Goal: Check status

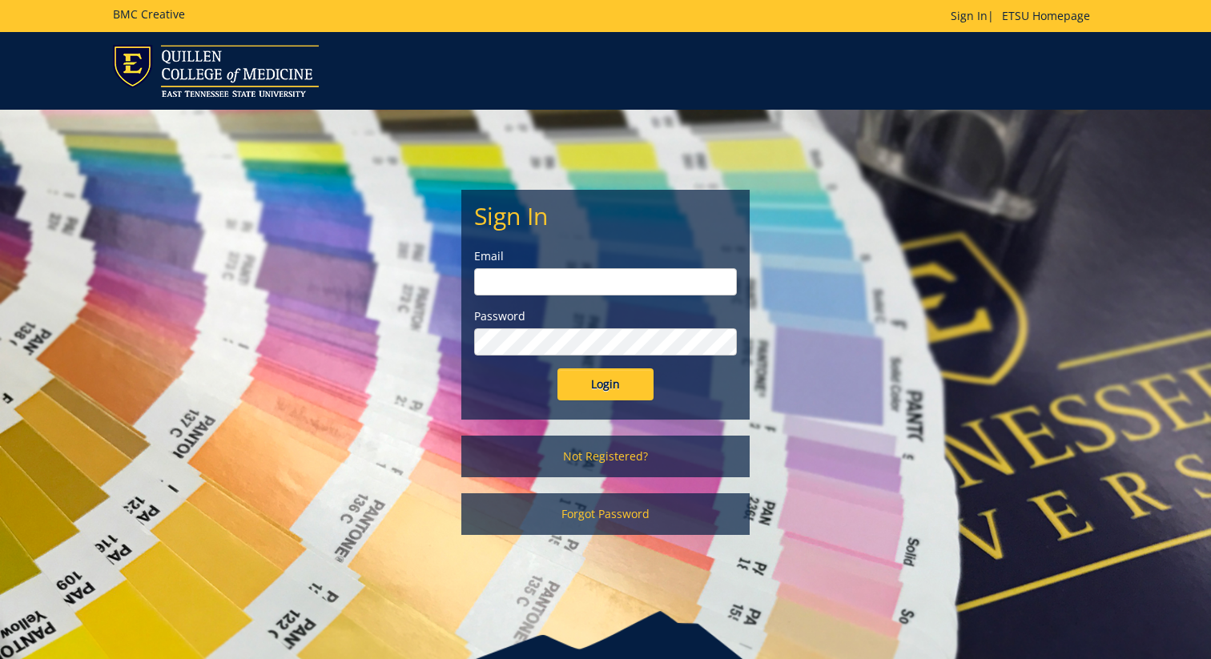
click at [567, 276] on input "email" at bounding box center [605, 281] width 263 height 27
type input "[EMAIL_ADDRESS][DOMAIN_NAME]"
click at [614, 386] on input "Login" at bounding box center [605, 384] width 96 height 32
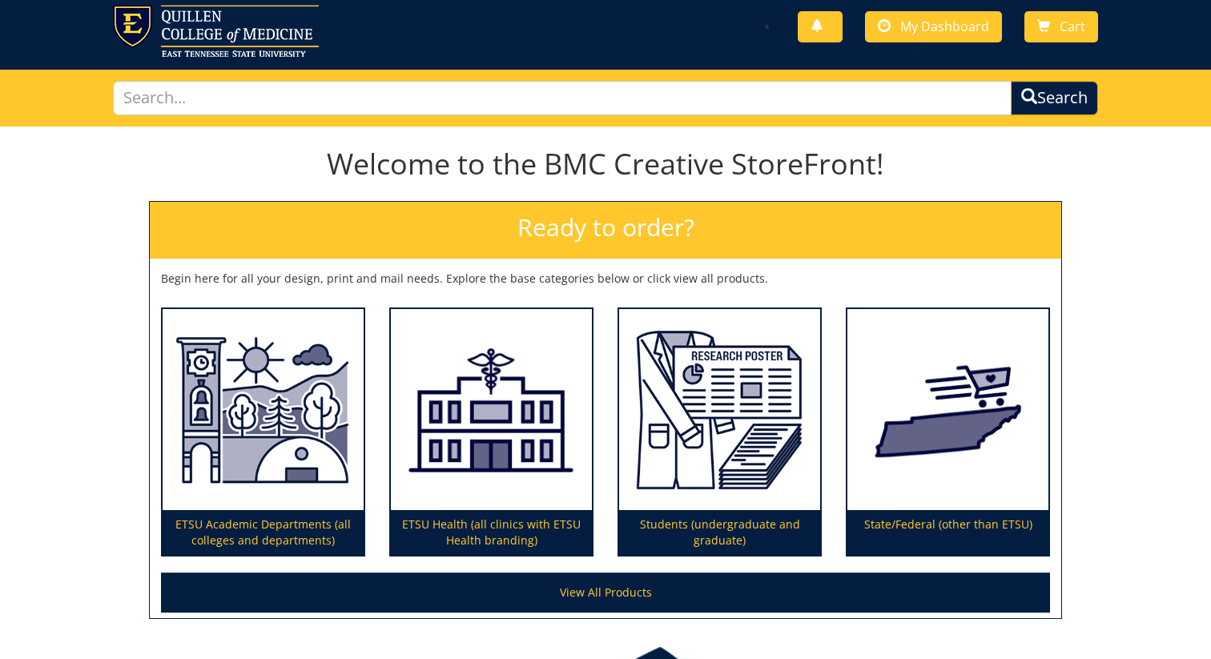
scroll to position [26, 0]
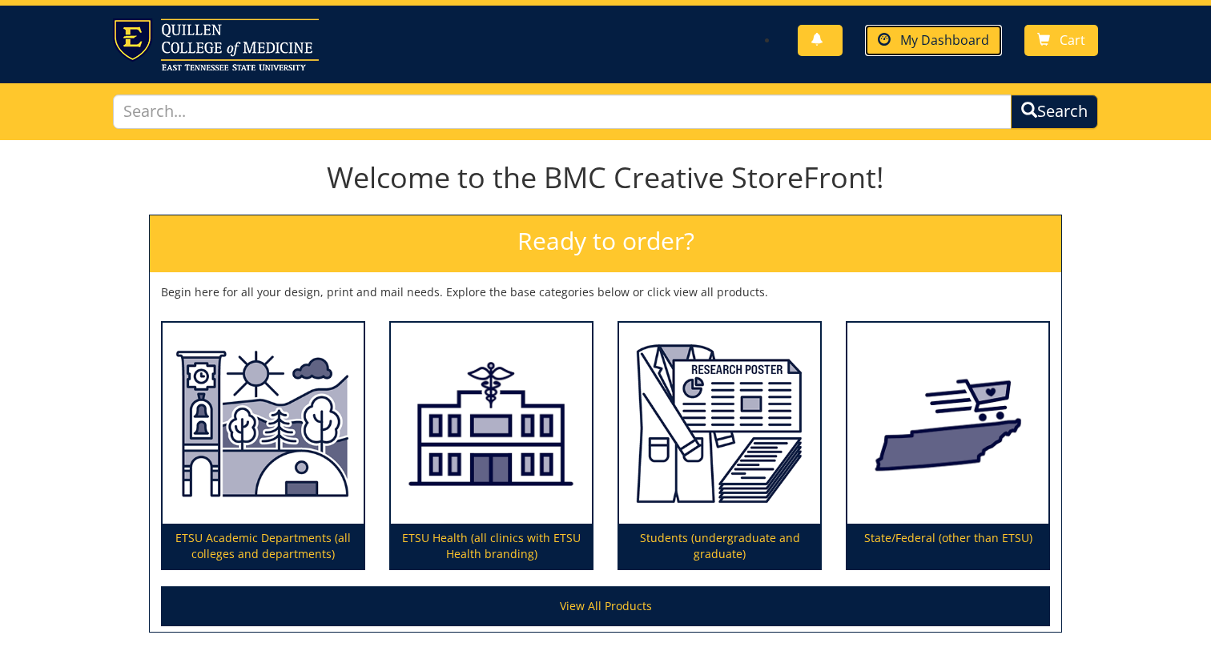
click at [927, 45] on span "My Dashboard" at bounding box center [944, 40] width 89 height 18
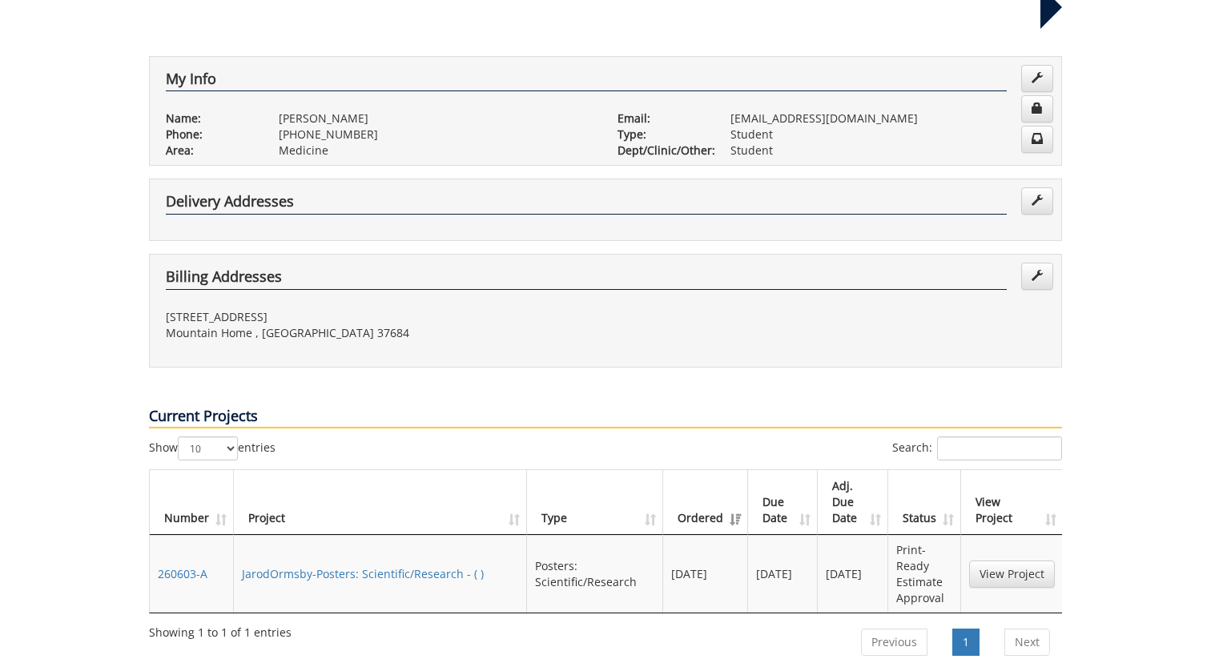
scroll to position [259, 0]
click at [1053, 560] on link "View Project" at bounding box center [1012, 573] width 86 height 27
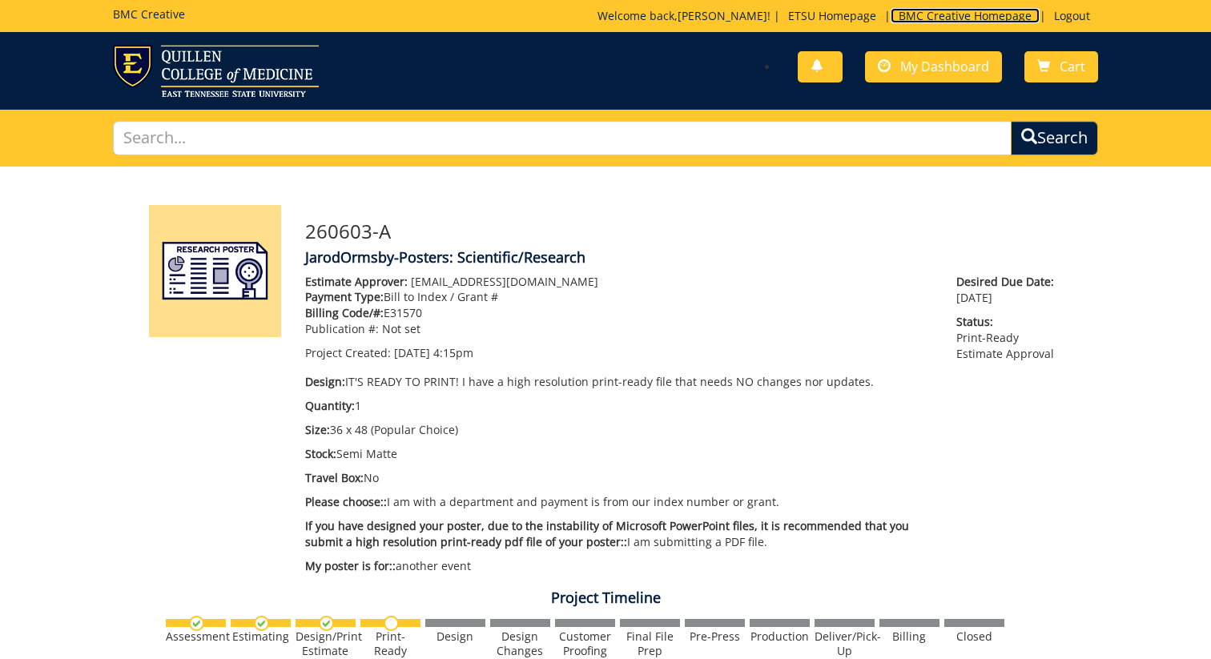
click at [968, 16] on link "BMC Creative Homepage" at bounding box center [965, 15] width 149 height 15
click at [936, 22] on link "BMC Creative Homepage" at bounding box center [965, 15] width 149 height 15
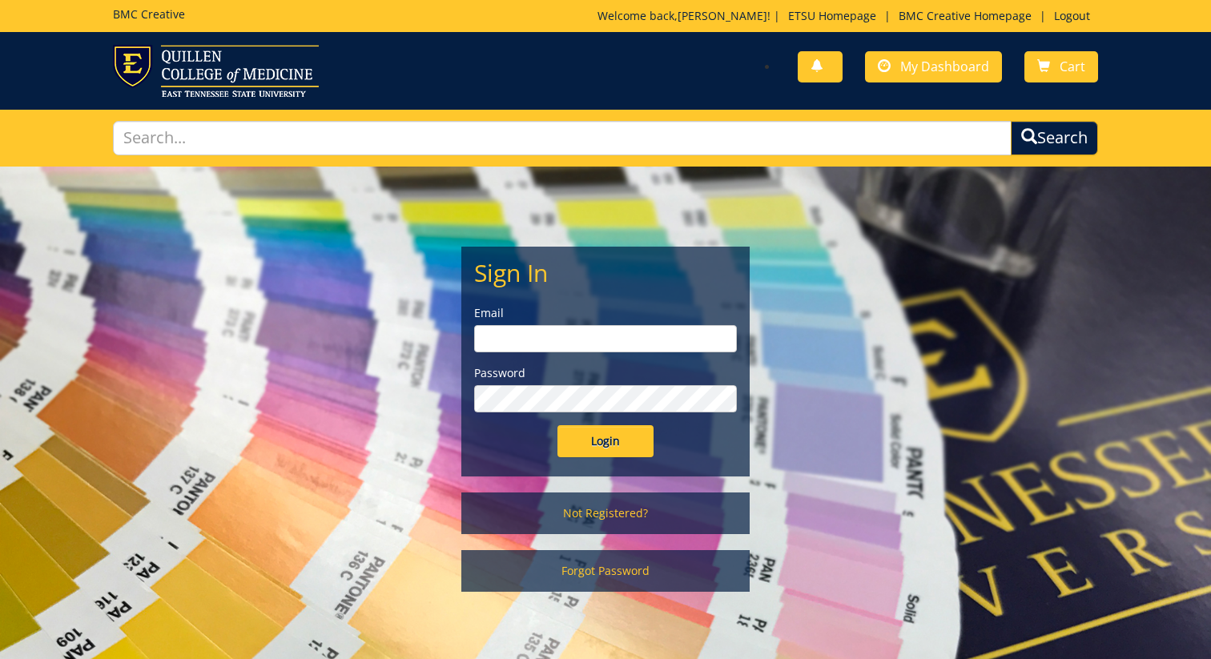
click at [594, 340] on input "email" at bounding box center [605, 338] width 263 height 27
type input "[EMAIL_ADDRESS][DOMAIN_NAME]"
click at [595, 443] on input "Login" at bounding box center [605, 441] width 96 height 32
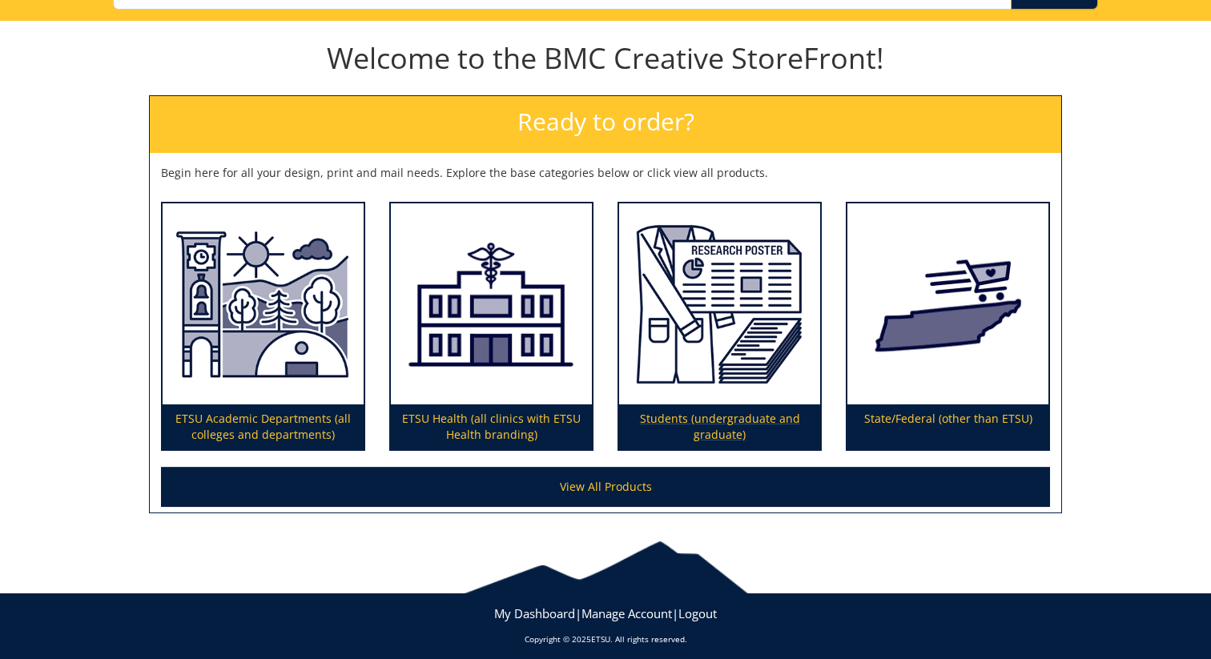
scroll to position [155, 0]
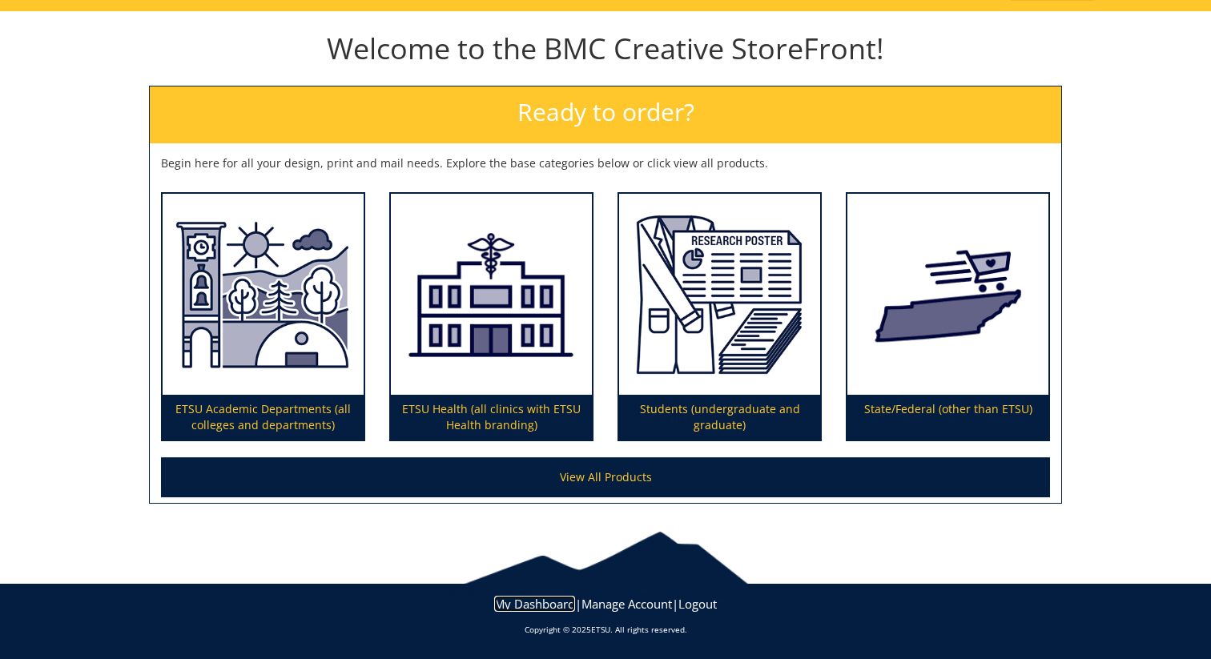
click at [553, 605] on link "My Dashboard" at bounding box center [534, 604] width 81 height 16
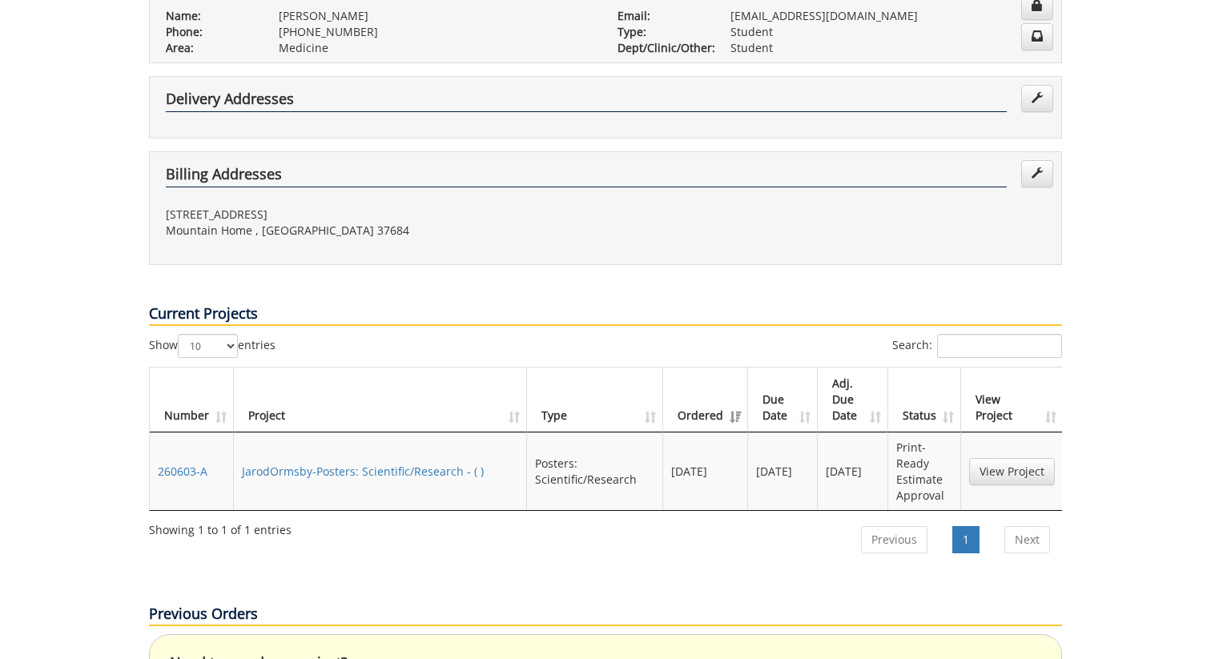
scroll to position [433, 0]
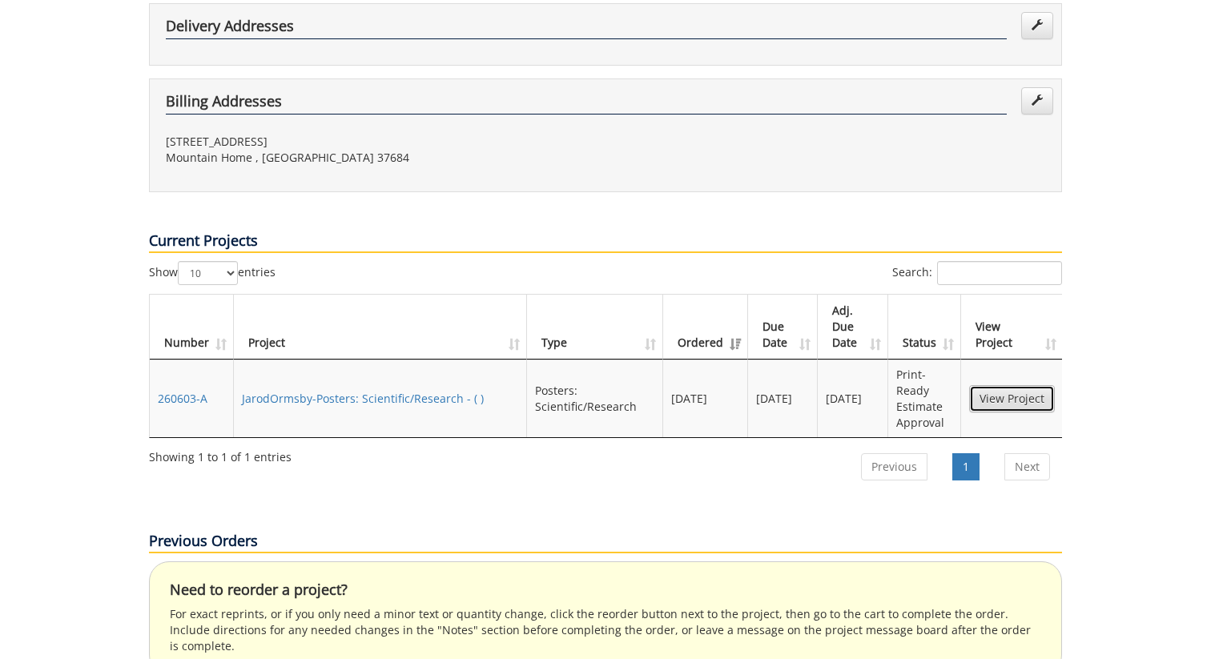
click at [1006, 385] on link "View Project" at bounding box center [1012, 398] width 86 height 27
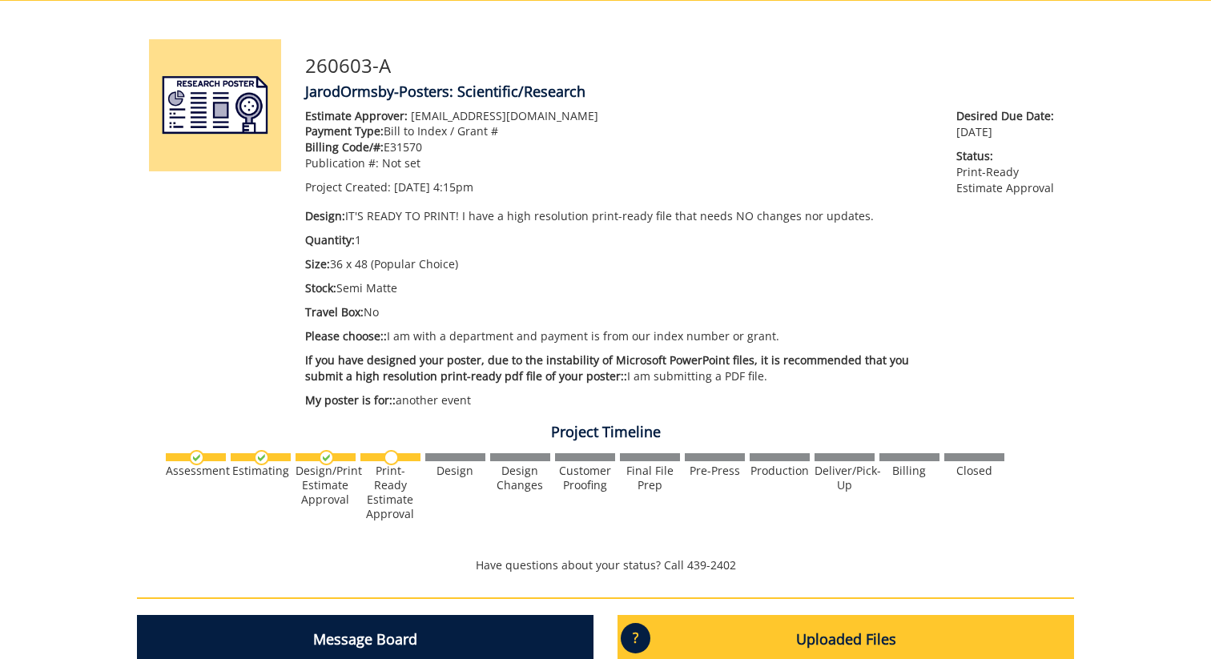
scroll to position [167, 0]
